Goal: Information Seeking & Learning: Learn about a topic

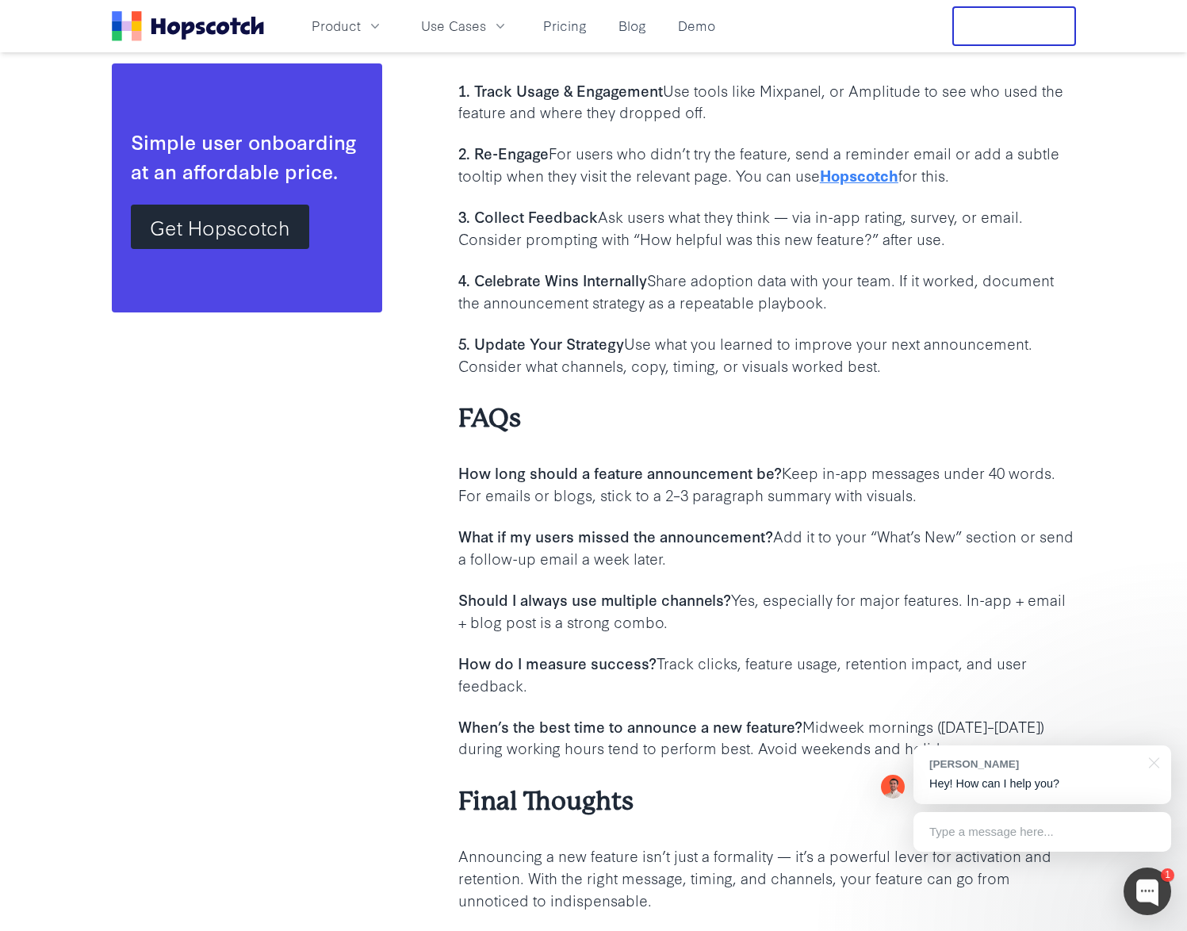
scroll to position [15492, 0]
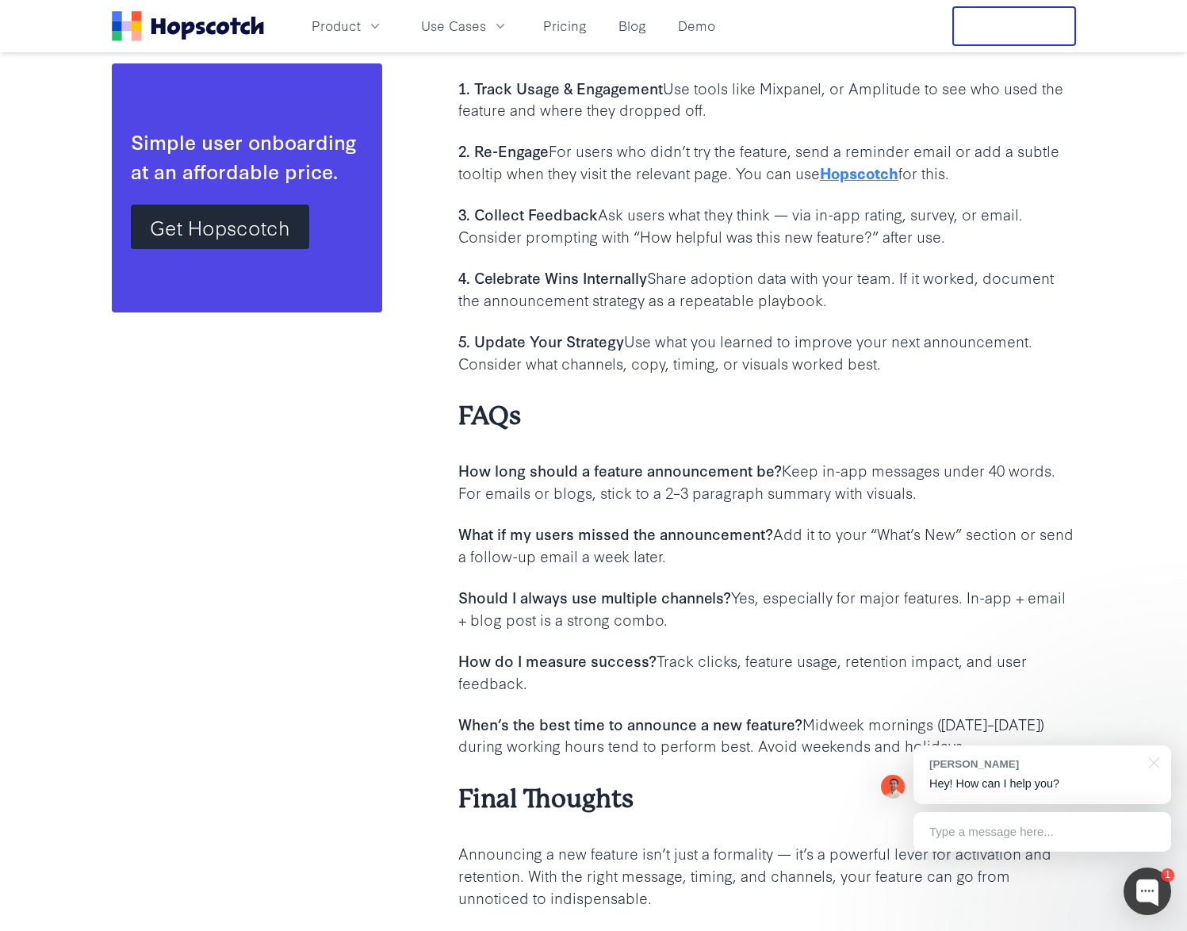
click at [894, 525] on p "What if my users missed the announcement? Add it to your “What’s New” section o…" at bounding box center [767, 545] width 618 height 44
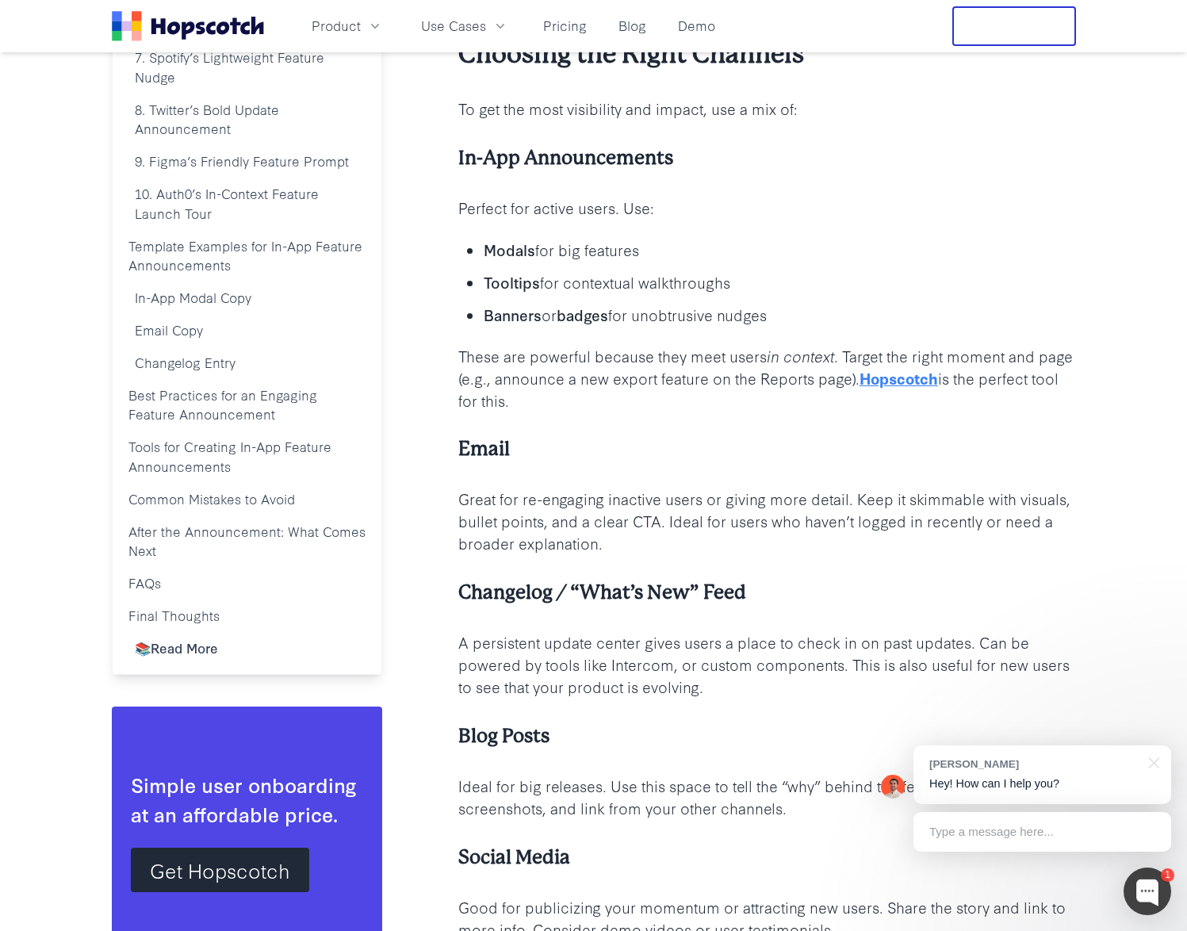
scroll to position [1423, 0]
click at [722, 662] on p "A persistent update center gives users a place to check in on past updates. Can…" at bounding box center [767, 664] width 618 height 67
click at [673, 669] on p "A persistent update center gives users a place to check in on past updates. Can…" at bounding box center [767, 664] width 618 height 67
